Goal: Transaction & Acquisition: Purchase product/service

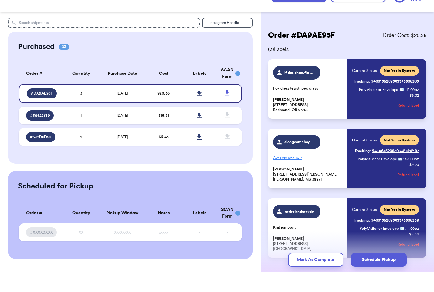
scroll to position [20, 0]
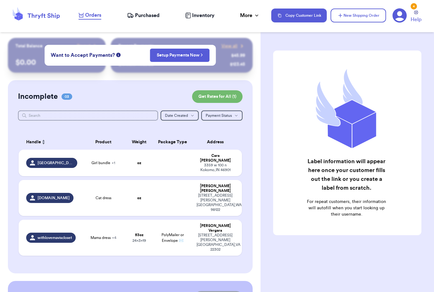
click at [92, 13] on span "Orders" at bounding box center [93, 15] width 16 height 8
click at [180, 162] on td at bounding box center [173, 163] width 40 height 27
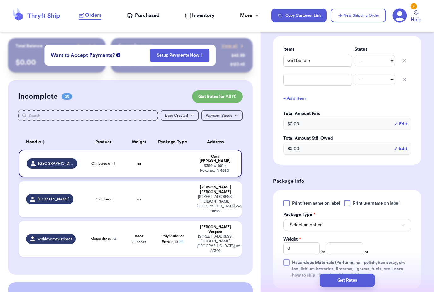
scroll to position [149, 0]
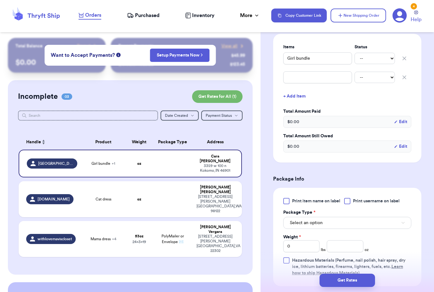
click at [320, 204] on span "Print item name on label" at bounding box center [316, 201] width 48 height 6
click at [0, 0] on input "Print item name on label" at bounding box center [0, 0] width 0 height 0
click at [366, 203] on span "Print username on label" at bounding box center [376, 201] width 47 height 6
click at [0, 0] on input "Print username on label" at bounding box center [0, 0] width 0 height 0
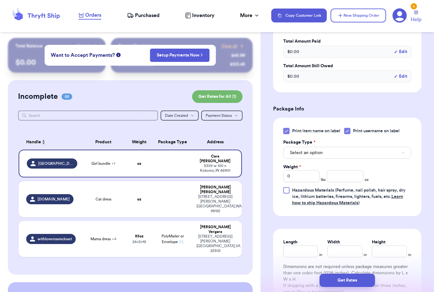
scroll to position [223, 0]
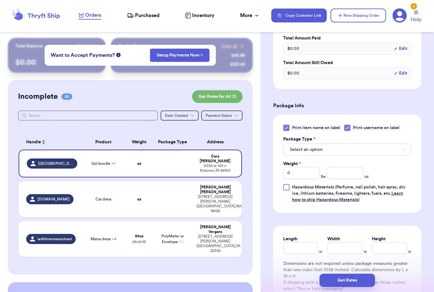
click at [343, 153] on button "Select an option" at bounding box center [347, 150] width 128 height 12
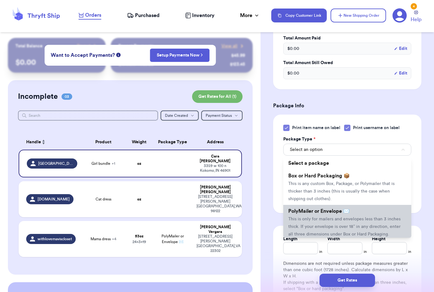
click at [330, 221] on span "This is only for mailers and envelopes less than 3 inches thick. If your envelo…" at bounding box center [345, 227] width 112 height 20
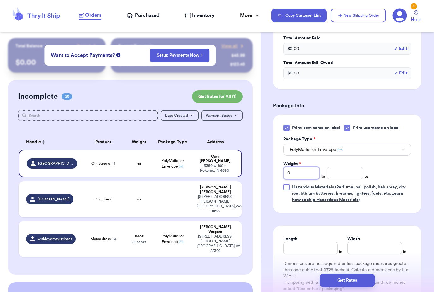
click at [312, 174] on input "0" at bounding box center [301, 173] width 36 height 12
type input "1"
click at [351, 174] on input "number" at bounding box center [345, 173] width 36 height 12
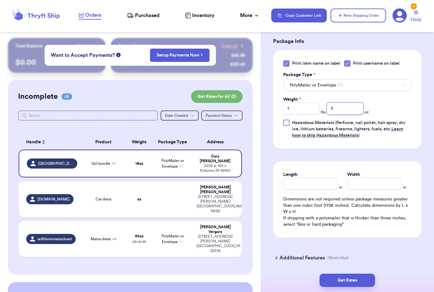
scroll to position [304, 0]
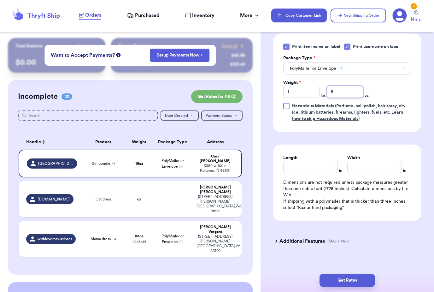
type input "5"
click at [323, 169] on input "Length" at bounding box center [310, 167] width 55 height 12
type input "9"
click at [367, 171] on input "Width *" at bounding box center [375, 167] width 55 height 12
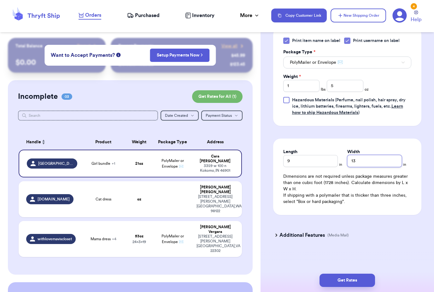
scroll to position [310, 0]
type input "13"
click at [371, 276] on button "Get Rates" at bounding box center [348, 280] width 56 height 13
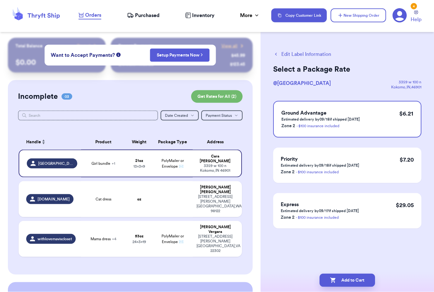
scroll to position [20, 0]
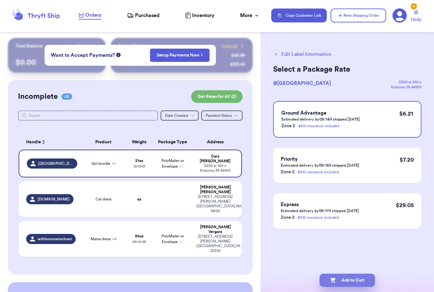
click at [358, 274] on button "Add to Cart" at bounding box center [348, 280] width 56 height 13
checkbox input "true"
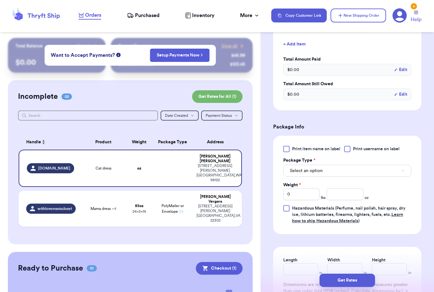
scroll to position [181, 0]
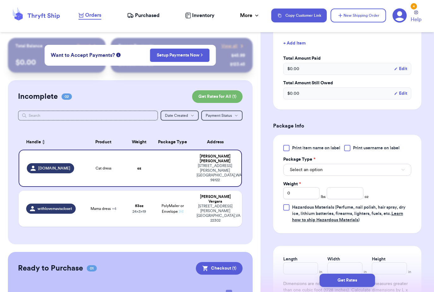
click at [318, 150] on span "Print item name on label" at bounding box center [316, 148] width 48 height 6
click at [0, 0] on input "Print item name on label" at bounding box center [0, 0] width 0 height 0
click at [368, 148] on span "Print username on label" at bounding box center [376, 148] width 47 height 6
click at [0, 0] on input "Print username on label" at bounding box center [0, 0] width 0 height 0
click at [353, 173] on button "Select an option" at bounding box center [347, 170] width 128 height 12
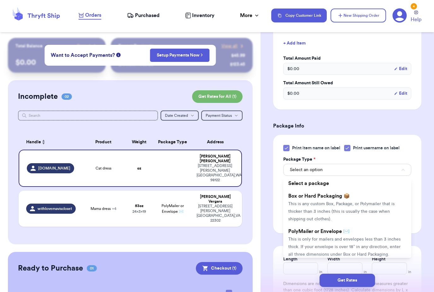
scroll to position [1, 0]
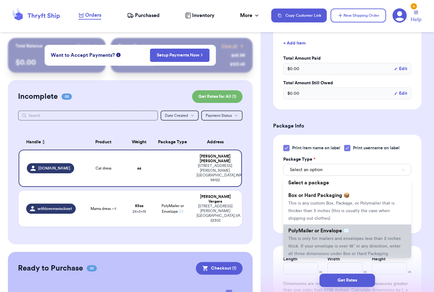
click at [336, 241] on span "This is only for mailers and envelopes less than 3 inches thick. If your envelo…" at bounding box center [345, 246] width 112 height 20
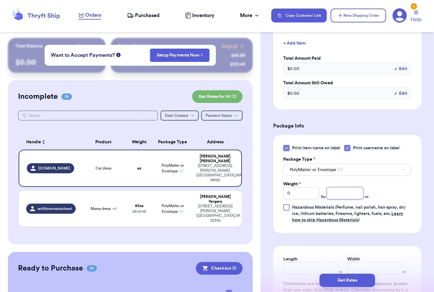
click at [345, 198] on input "number" at bounding box center [345, 193] width 36 height 12
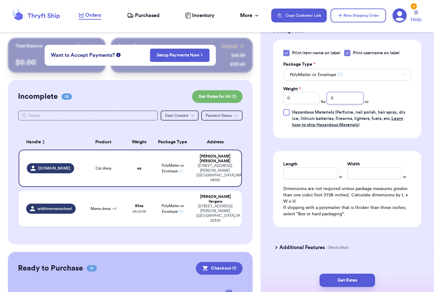
scroll to position [277, 0]
type input "5"
click at [324, 176] on input "Length" at bounding box center [310, 173] width 55 height 12
type input "9"
click at [387, 168] on input "Width *" at bounding box center [375, 173] width 55 height 12
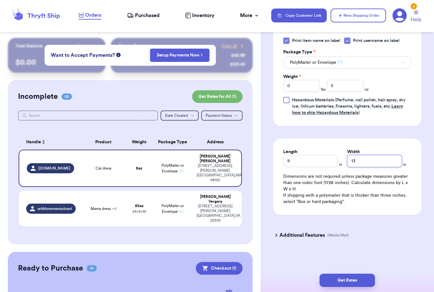
scroll to position [289, 0]
type input "13"
click at [355, 274] on button "Get Rates" at bounding box center [348, 280] width 56 height 13
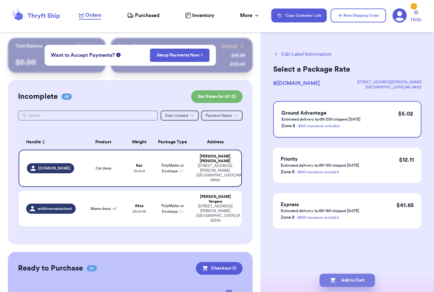
click at [357, 274] on button "Add to Cart" at bounding box center [348, 280] width 56 height 13
checkbox input "true"
